Goal: Register for event/course

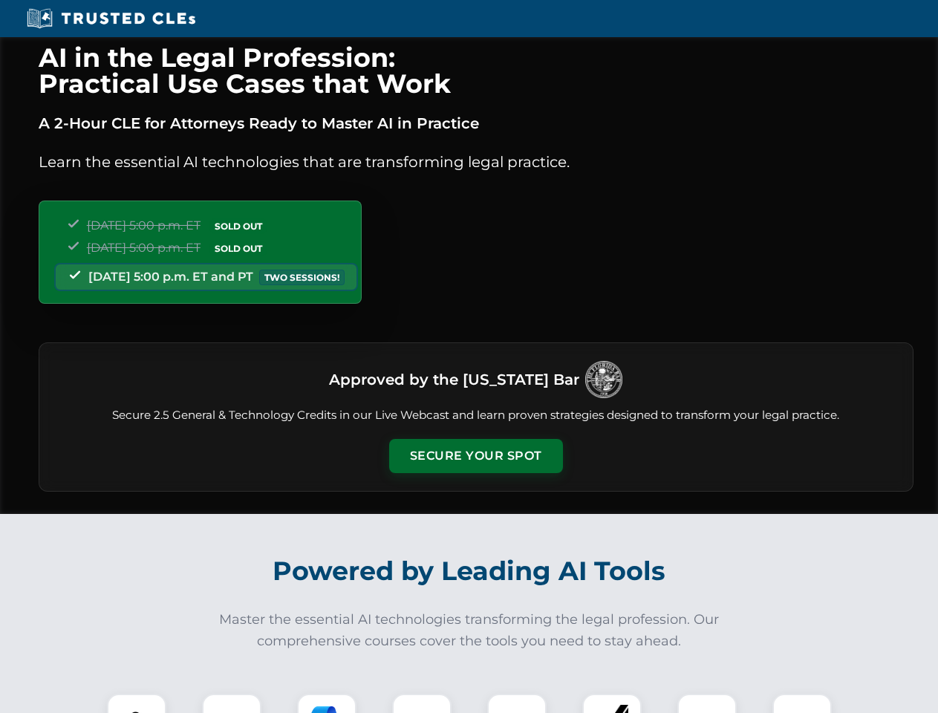
click at [475, 456] on button "Secure Your Spot" at bounding box center [476, 456] width 174 height 34
click at [137, 703] on img at bounding box center [136, 723] width 43 height 43
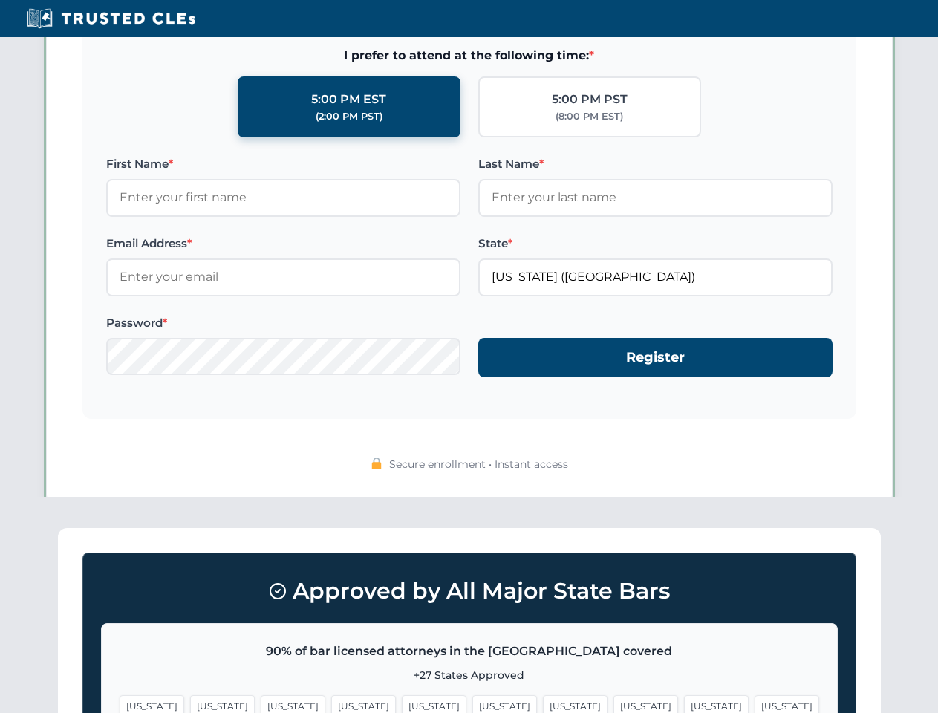
click at [543, 703] on span "[US_STATE]" at bounding box center [575, 706] width 65 height 22
click at [684, 703] on span "[US_STATE]" at bounding box center [716, 706] width 65 height 22
